Goal: Task Accomplishment & Management: Manage account settings

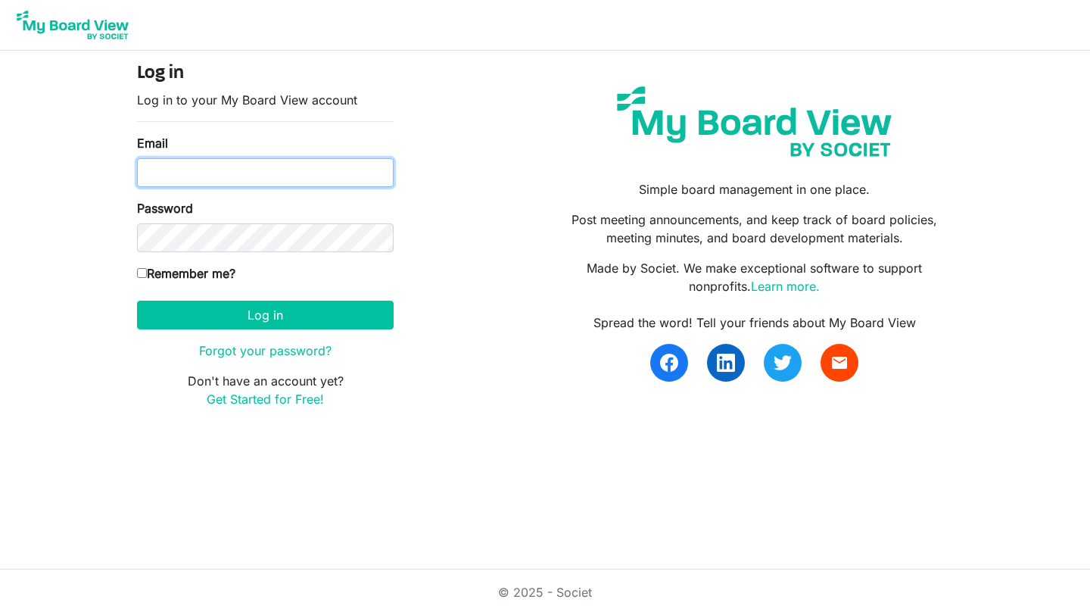
type input "[EMAIL_ADDRESS][DOMAIN_NAME]"
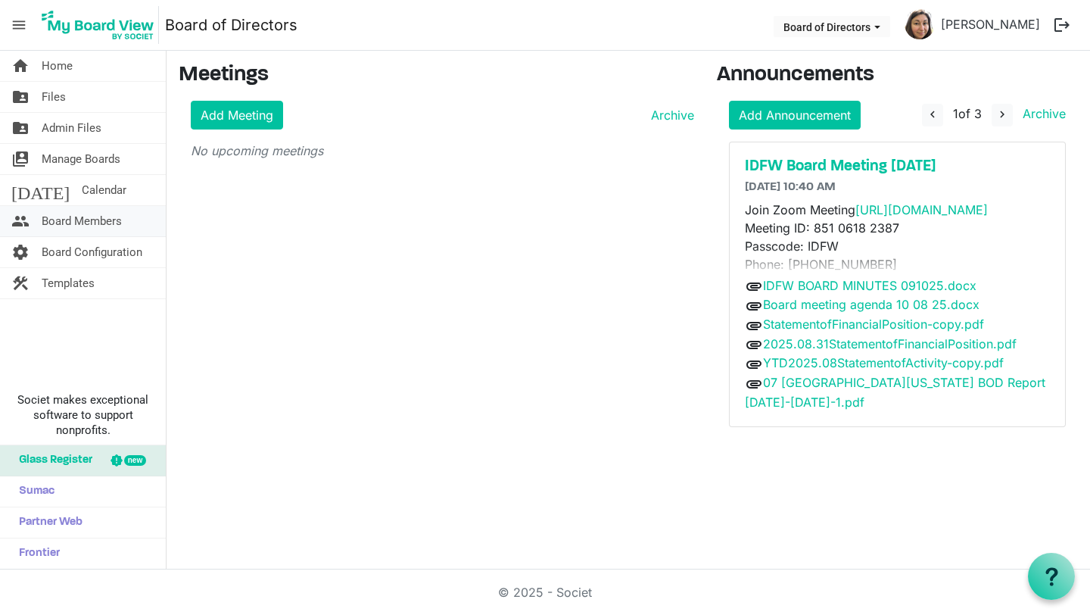
click at [89, 223] on span "Board Members" at bounding box center [82, 221] width 80 height 30
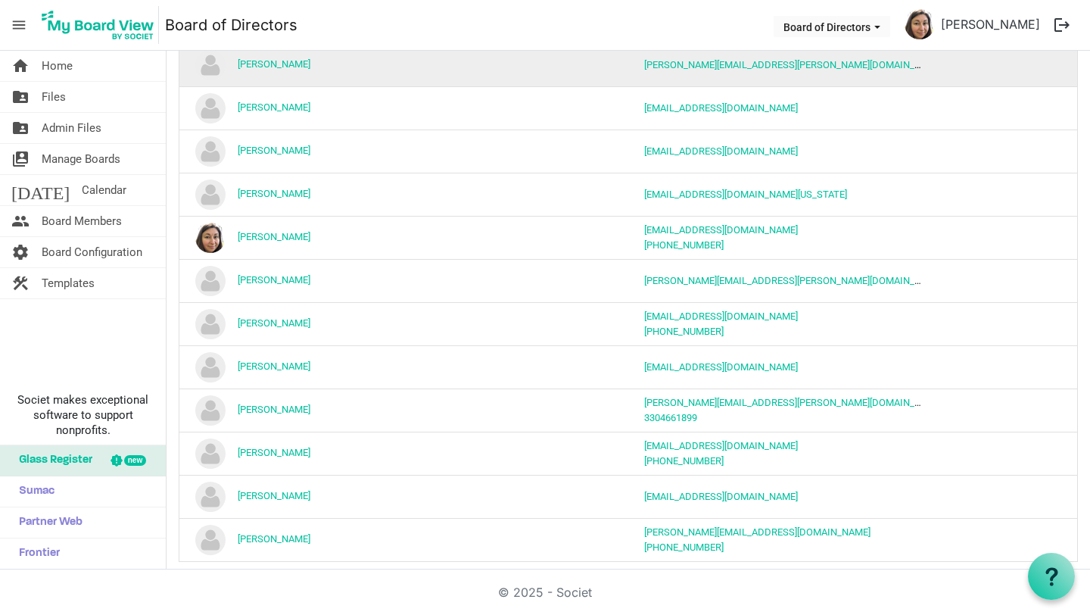
scroll to position [229, 0]
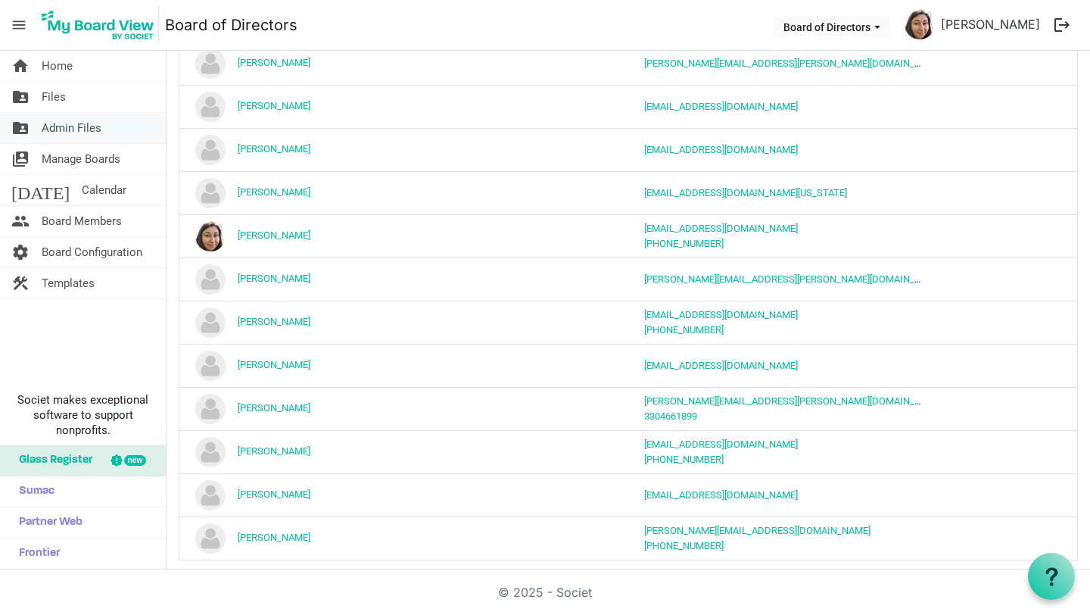
click at [87, 125] on span "Admin Files" at bounding box center [72, 128] width 60 height 30
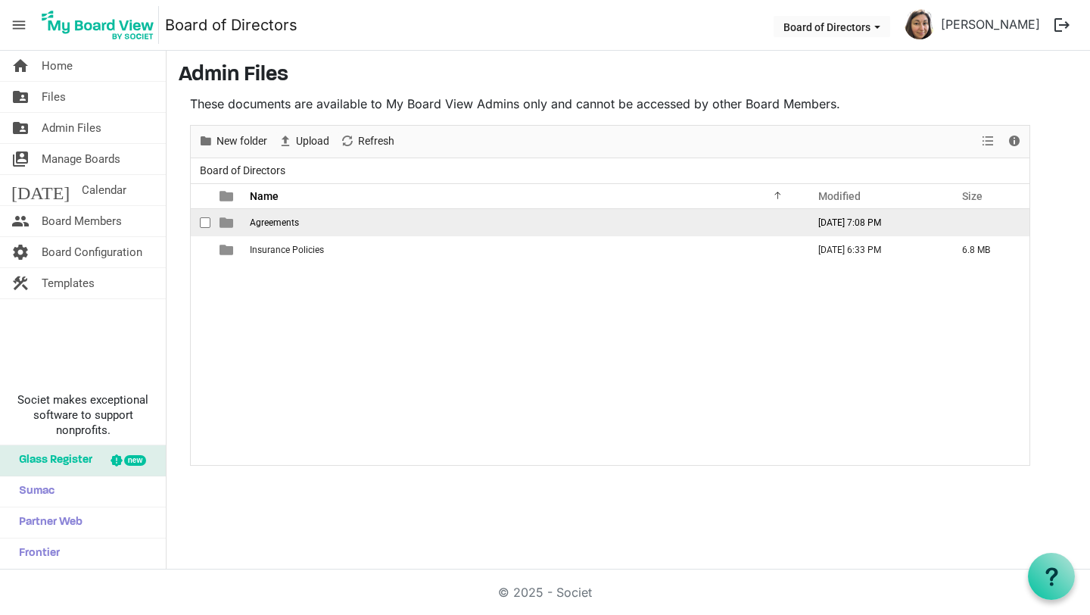
click at [288, 224] on span "Agreements" at bounding box center [274, 222] width 49 height 11
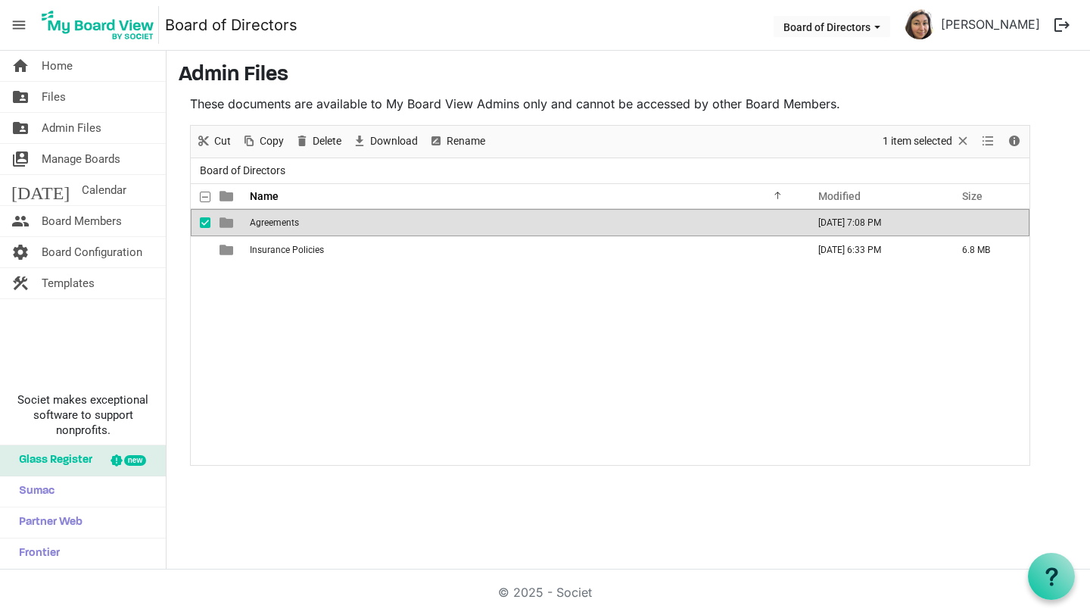
click at [288, 224] on span "Agreements" at bounding box center [274, 222] width 49 height 11
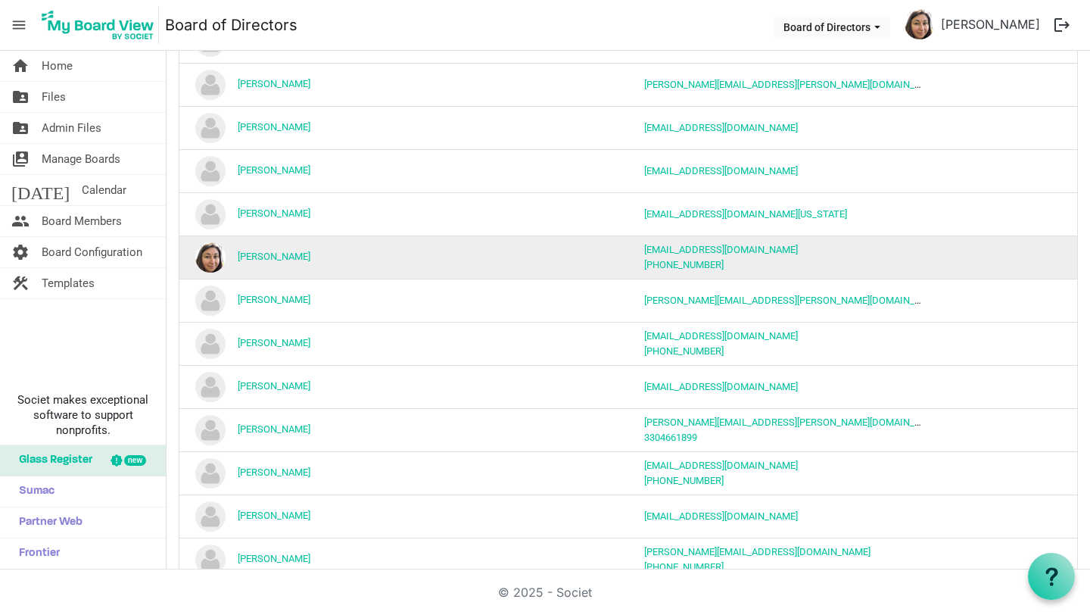
scroll to position [243, 0]
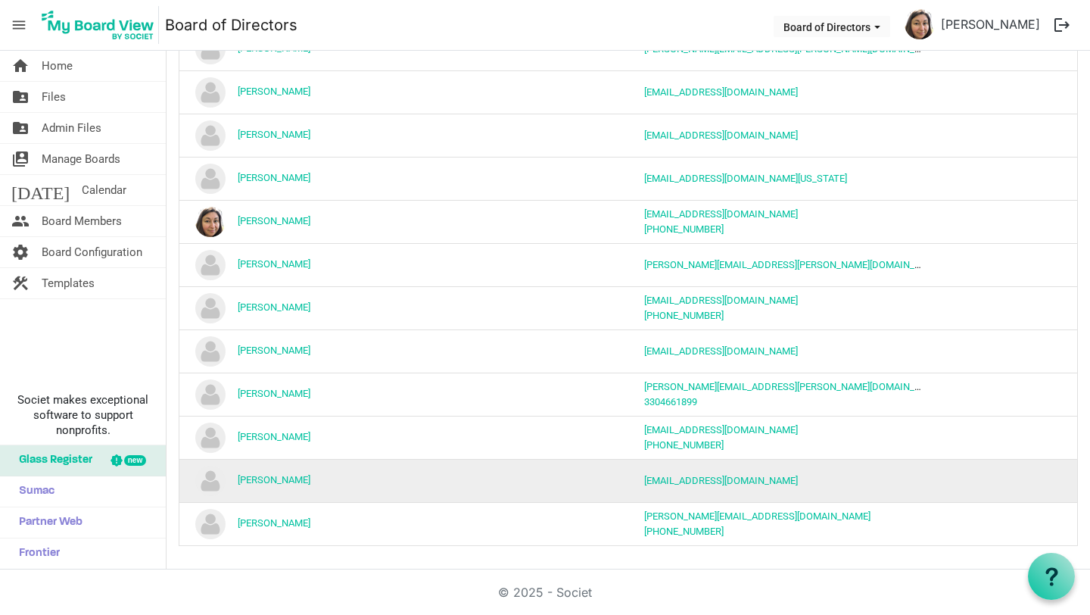
click at [431, 476] on td "column header Position" at bounding box center [516, 480] width 225 height 43
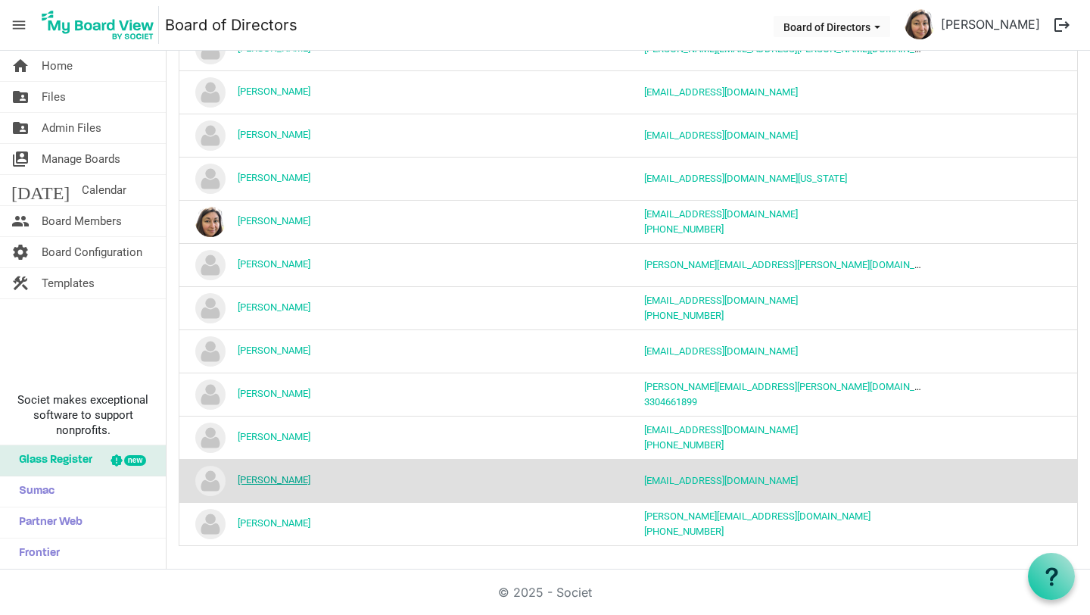
click at [245, 478] on link "Mike Ward" at bounding box center [274, 479] width 73 height 11
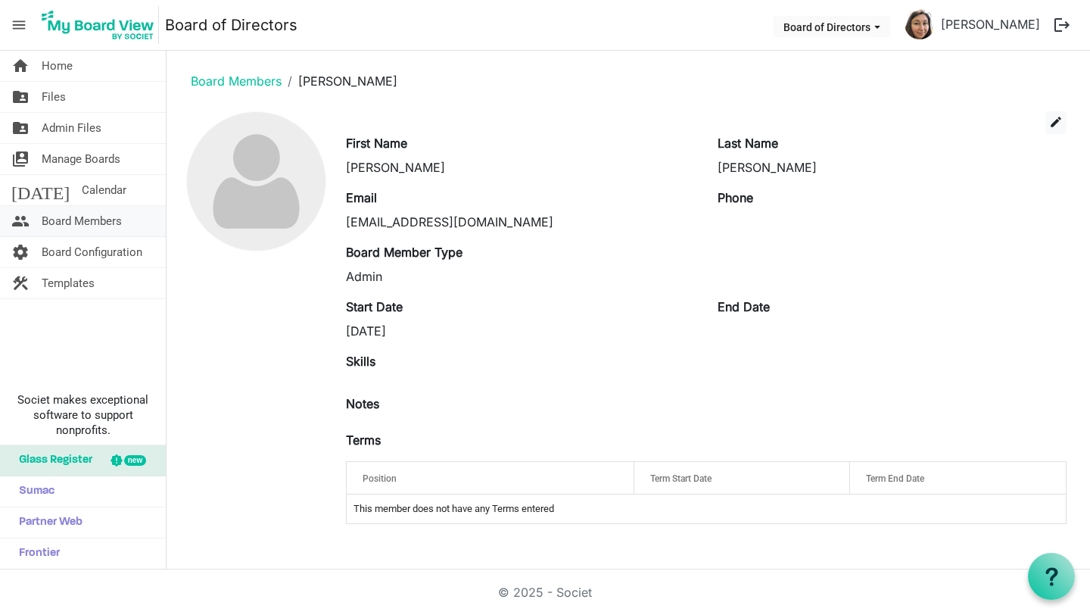
click at [92, 219] on span "Board Members" at bounding box center [82, 221] width 80 height 30
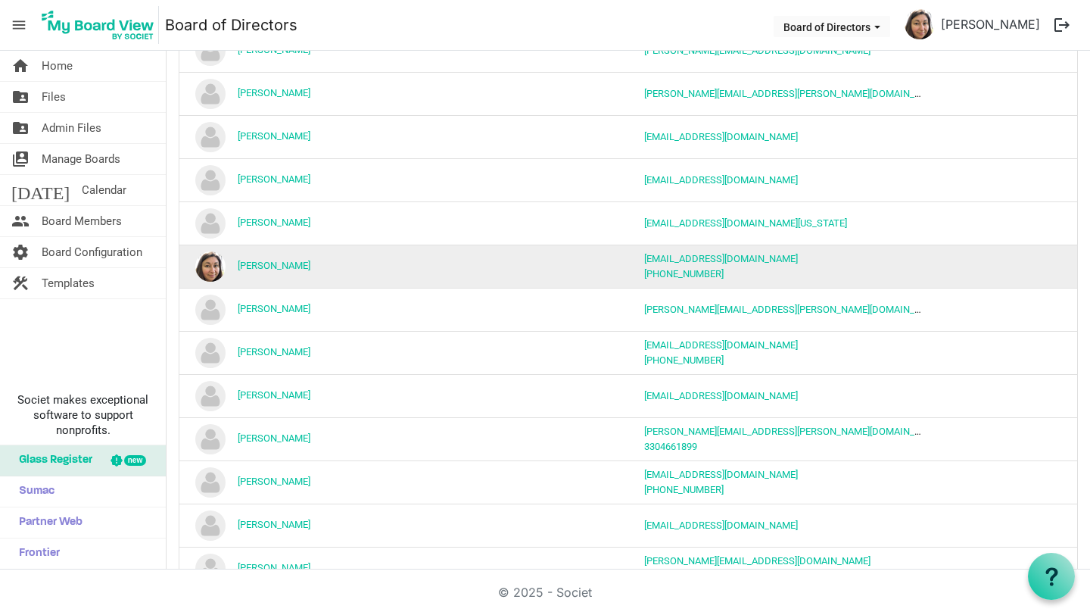
scroll to position [243, 0]
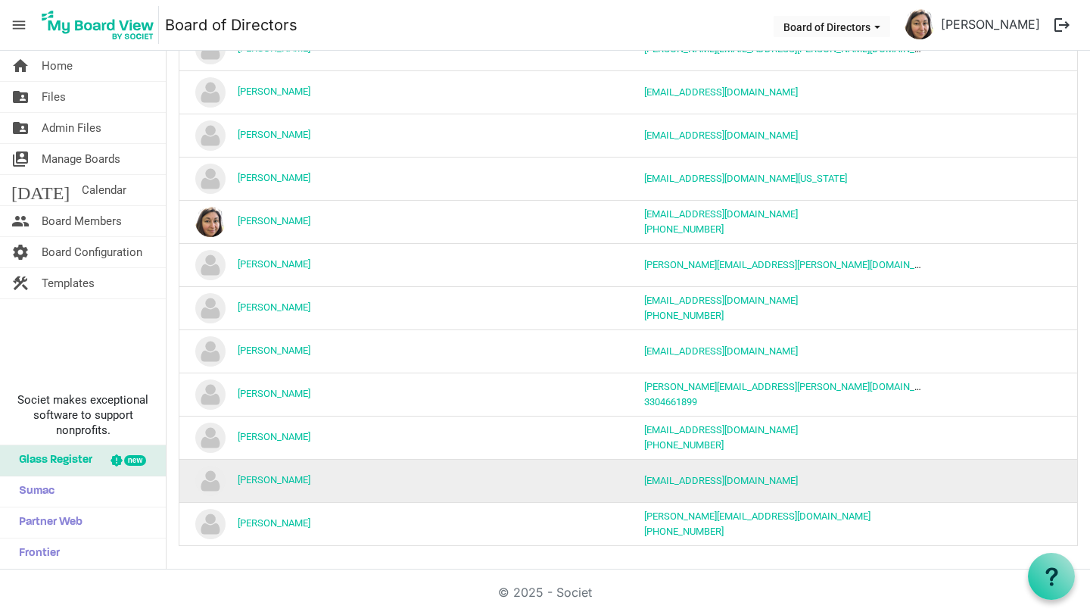
click at [262, 472] on td "[PERSON_NAME]" at bounding box center [291, 480] width 225 height 43
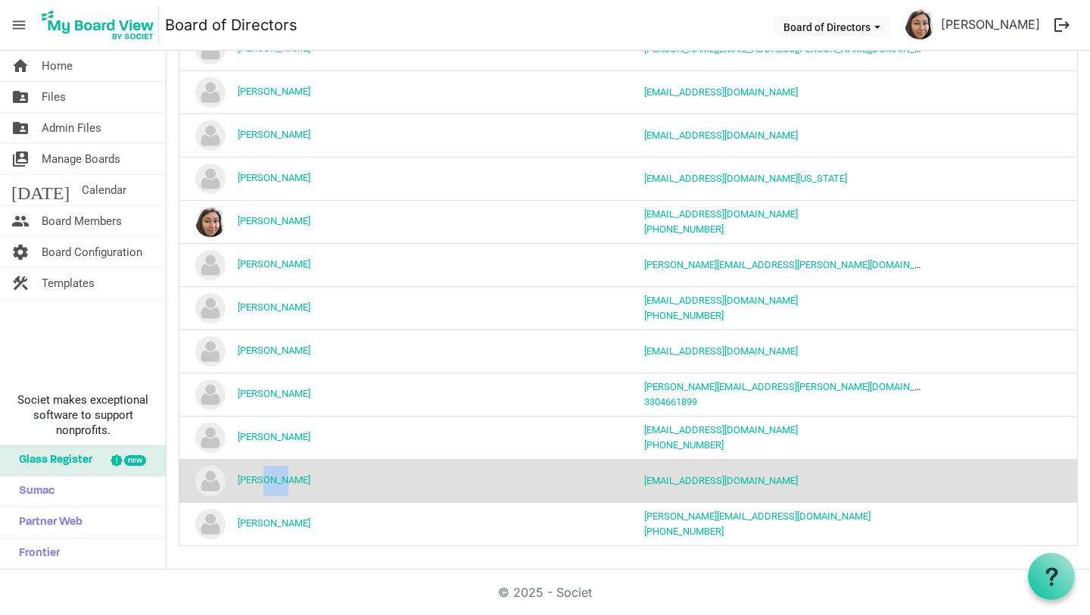
click at [262, 472] on td "[PERSON_NAME]" at bounding box center [291, 480] width 225 height 43
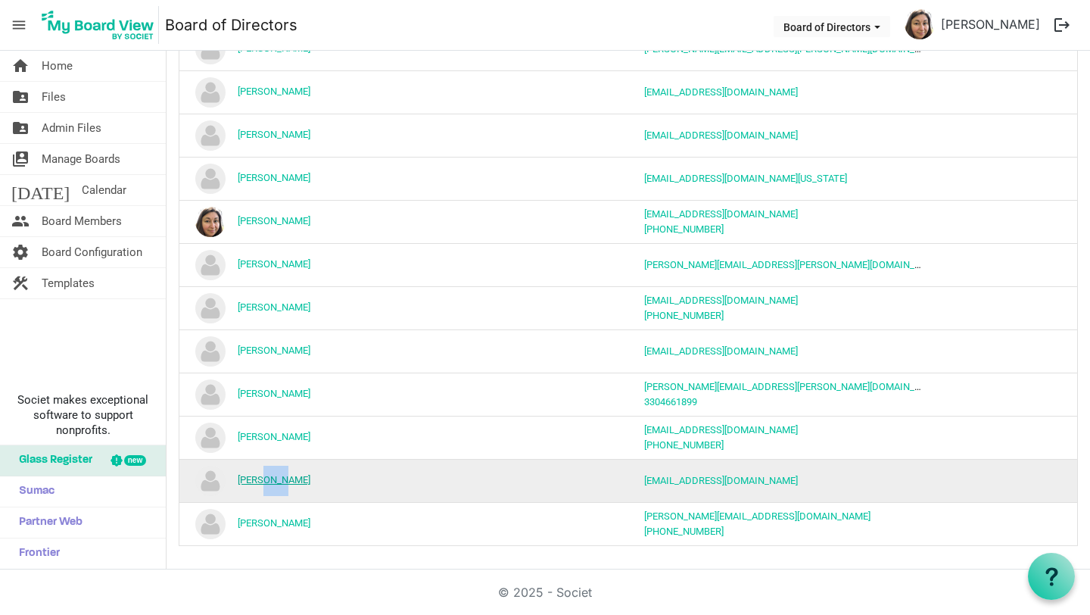
click at [257, 484] on link "[PERSON_NAME]" at bounding box center [274, 479] width 73 height 11
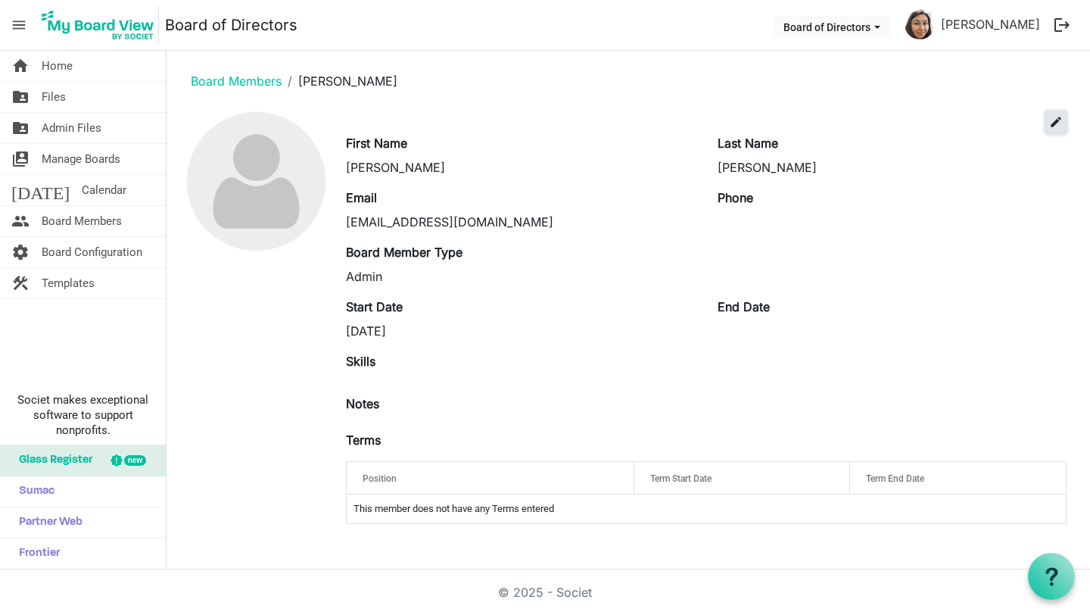
click at [1051, 118] on span "edit" at bounding box center [1056, 122] width 14 height 14
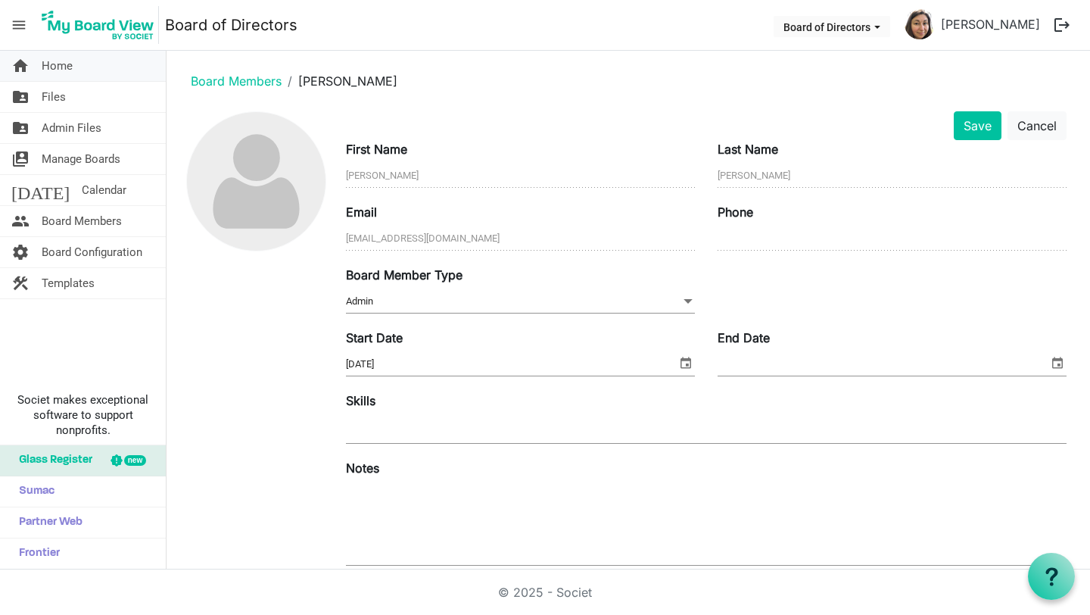
click at [51, 64] on span "Home" at bounding box center [57, 66] width 31 height 30
